Goal: Find specific page/section: Find specific page/section

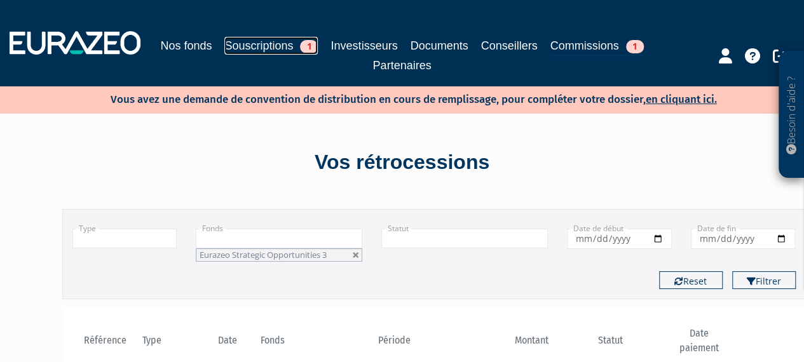
click at [266, 43] on link "Souscriptions 1" at bounding box center [270, 46] width 93 height 18
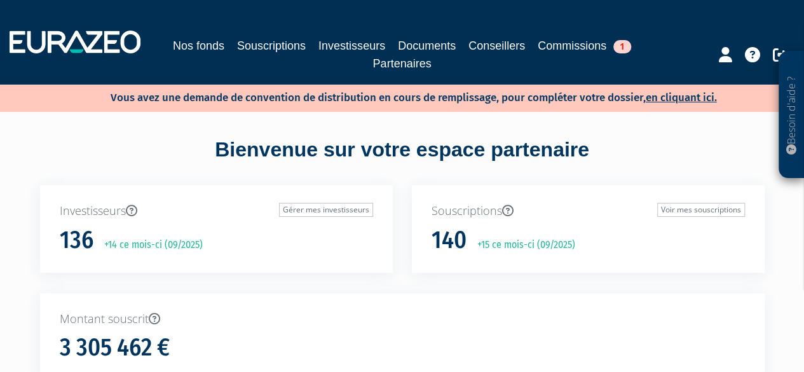
click at [365, 232] on div "136 +14 ce mois-ci (09/2025)" at bounding box center [216, 240] width 313 height 27
click at [571, 48] on link "Commissions 1" at bounding box center [584, 46] width 93 height 18
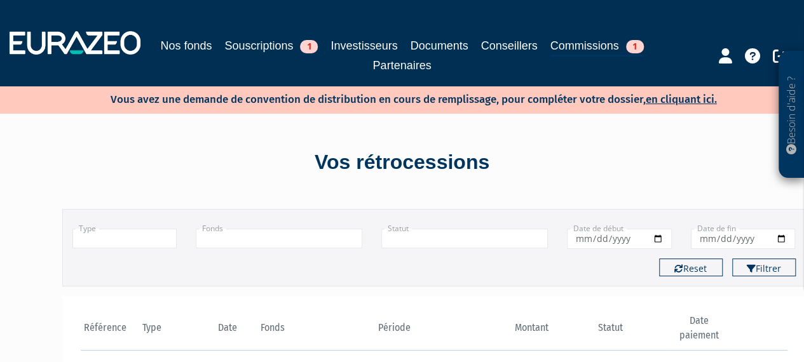
click at [250, 229] on input "text" at bounding box center [279, 239] width 167 height 20
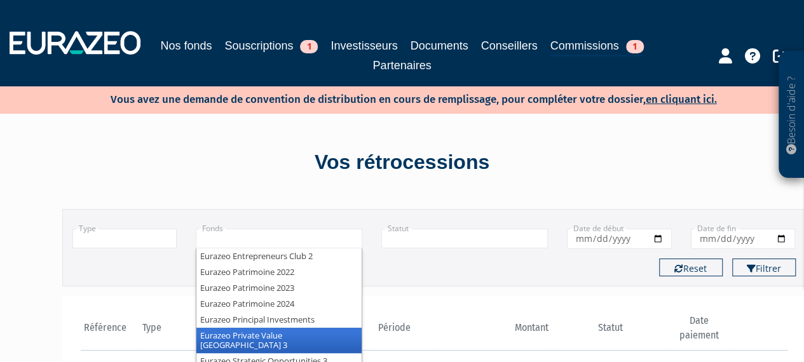
click at [258, 335] on li "Eurazeo Private Value [GEOGRAPHIC_DATA] 3" at bounding box center [278, 340] width 165 height 25
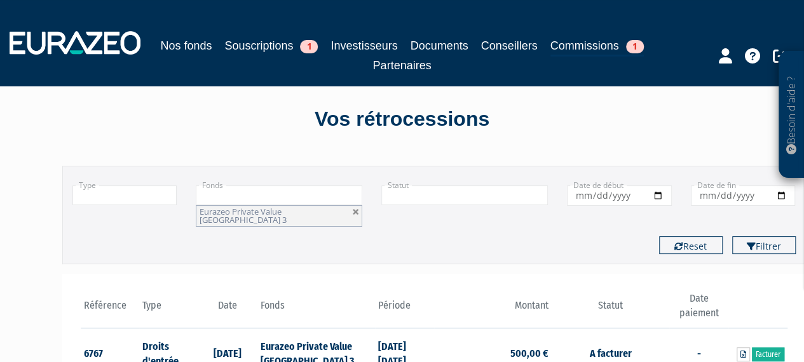
scroll to position [64, 0]
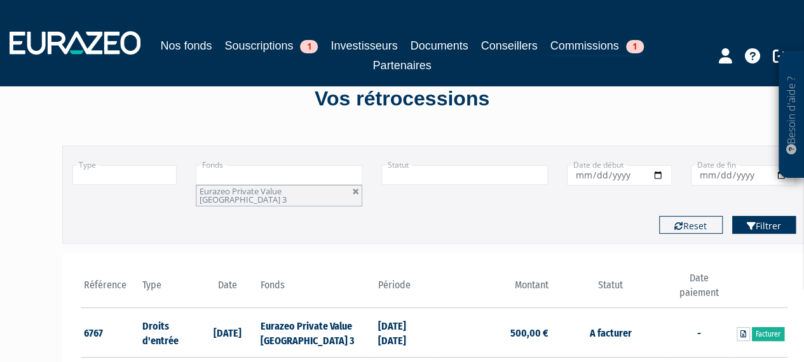
click at [754, 222] on icon "submit" at bounding box center [751, 226] width 9 height 9
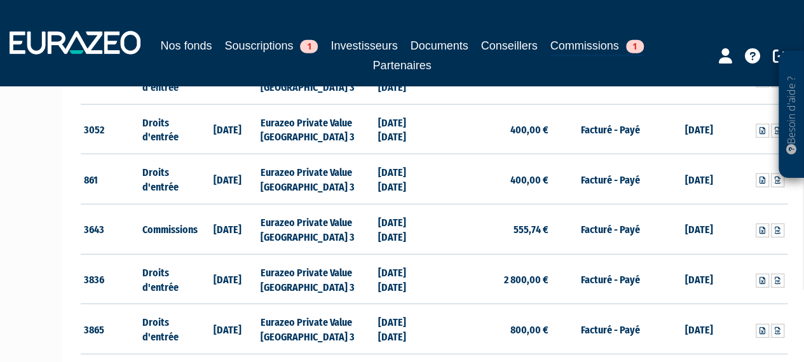
scroll to position [1716, 0]
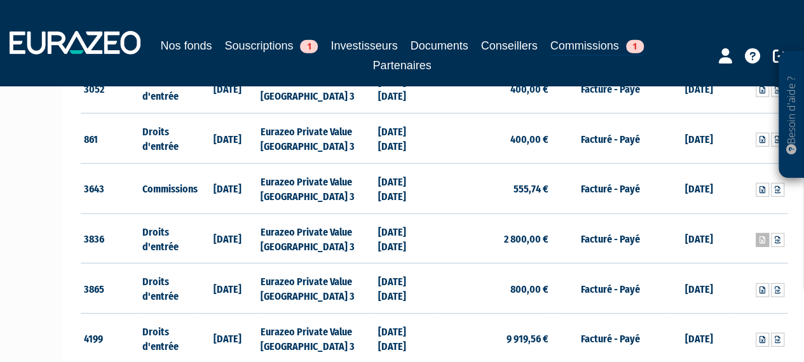
click at [760, 236] on icon at bounding box center [763, 240] width 6 height 8
